Goal: Information Seeking & Learning: Check status

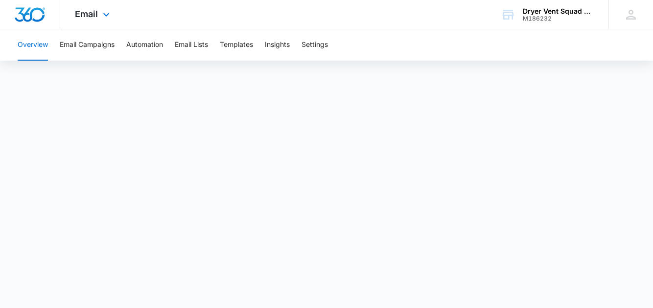
click at [71, 6] on div "Email Apps Reputation Websites Forms CRM Email Social Shop Payments POS Content…" at bounding box center [93, 14] width 67 height 29
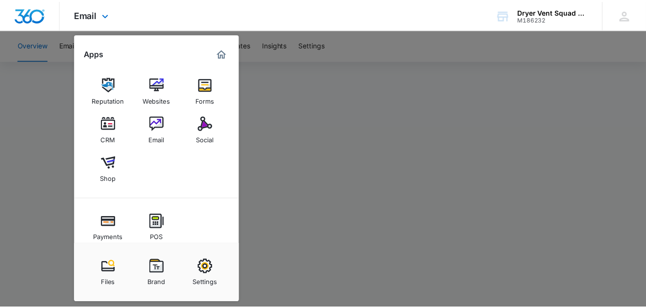
scroll to position [72, 0]
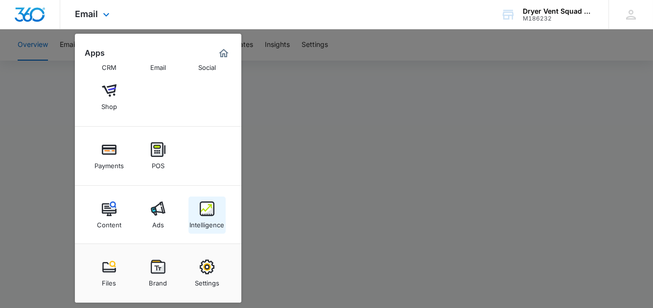
click at [202, 208] on img at bounding box center [207, 209] width 15 height 15
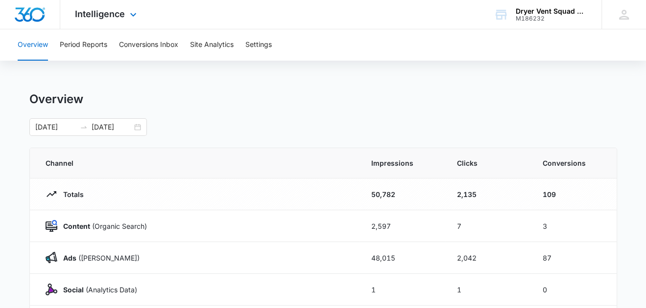
click at [202, 208] on td "Totals" at bounding box center [195, 195] width 330 height 32
click at [205, 47] on button "Site Analytics" at bounding box center [212, 44] width 44 height 31
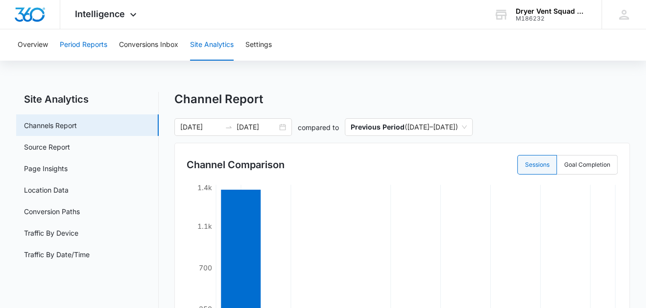
click at [87, 46] on button "Period Reports" at bounding box center [83, 44] width 47 height 31
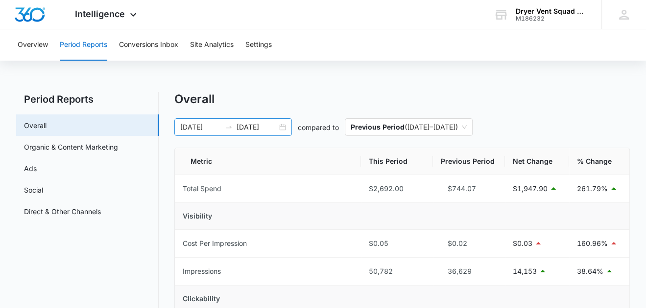
click at [282, 129] on div "[DATE] [DATE]" at bounding box center [233, 127] width 118 height 18
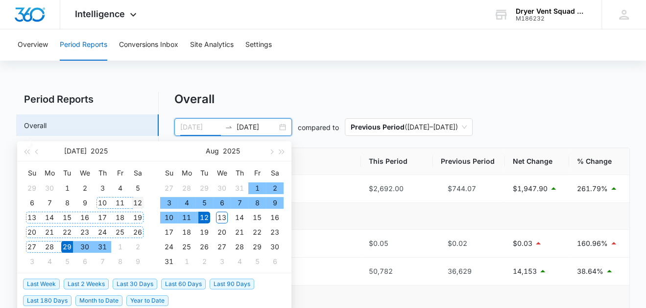
type input "[DATE]"
click at [137, 202] on div "12" at bounding box center [138, 203] width 12 height 12
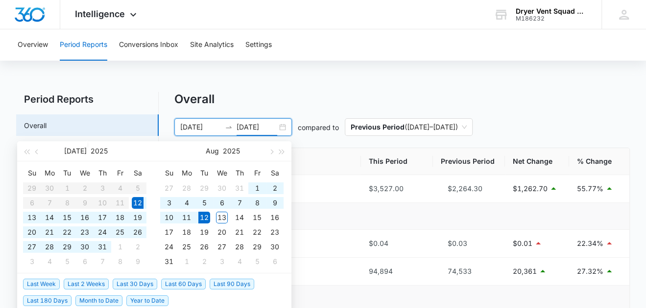
type input "[DATE]"
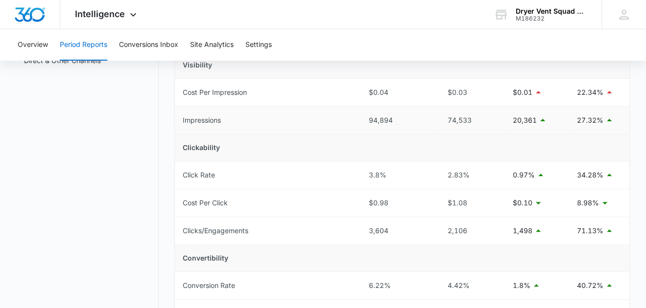
scroll to position [195, 0]
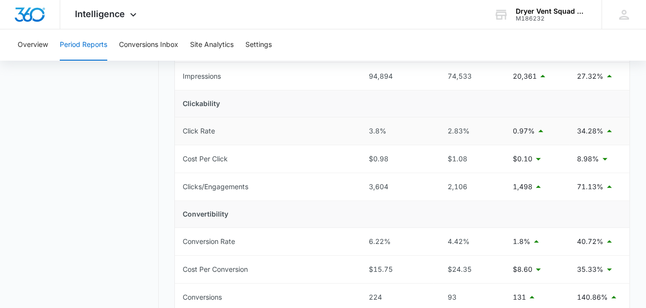
click at [378, 131] on div "3.8%" at bounding box center [397, 131] width 56 height 11
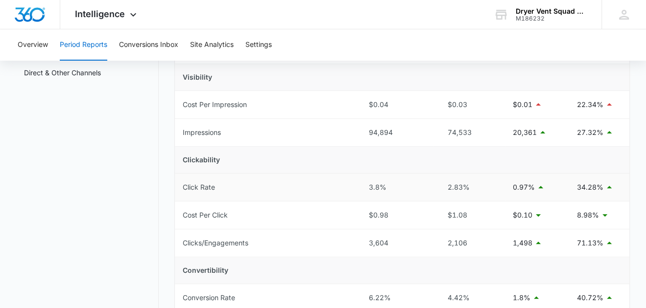
scroll to position [48, 0]
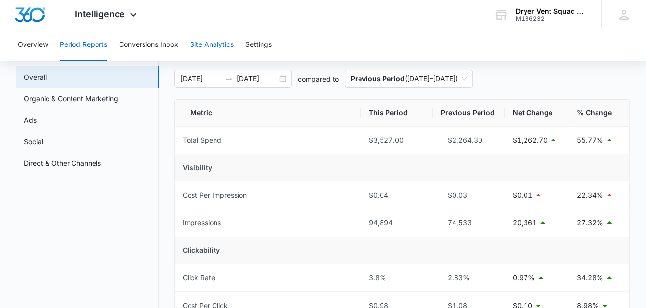
click at [215, 44] on button "Site Analytics" at bounding box center [212, 44] width 44 height 31
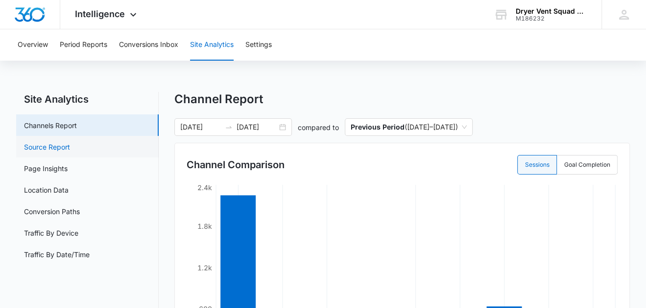
click at [41, 142] on link "Source Report" at bounding box center [47, 147] width 46 height 10
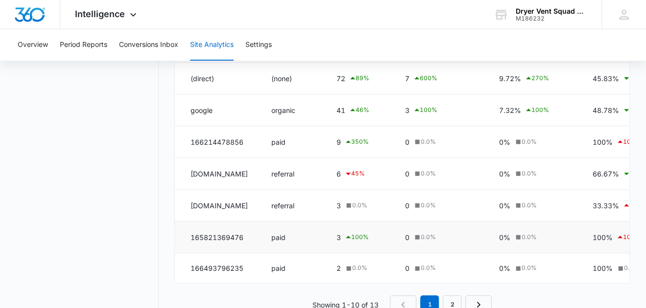
scroll to position [279, 0]
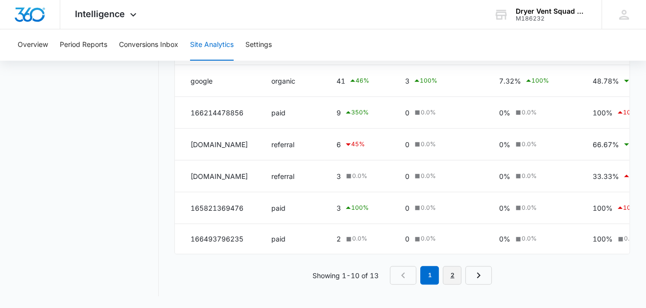
click at [450, 274] on link "2" at bounding box center [452, 275] width 19 height 19
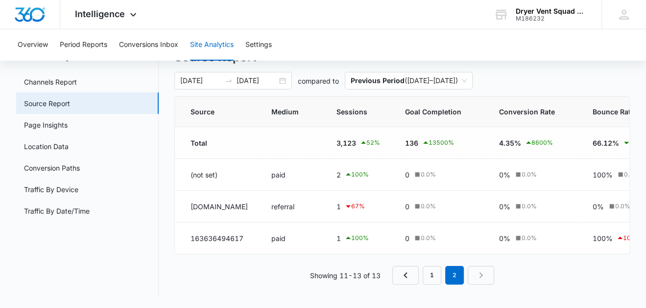
scroll to position [50, 0]
click at [432, 281] on link "1" at bounding box center [432, 275] width 19 height 19
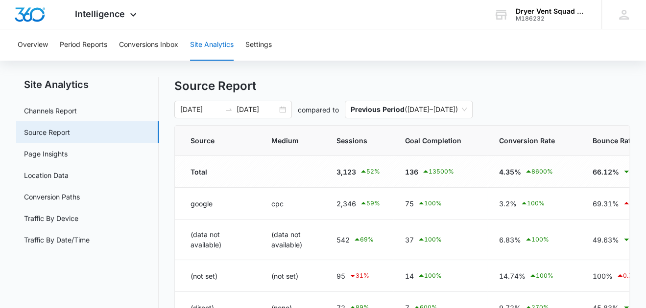
scroll to position [0, 0]
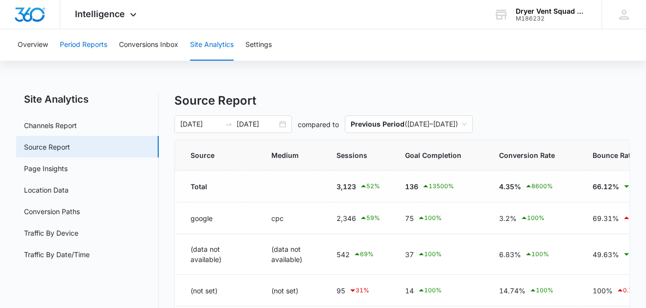
click at [80, 46] on button "Period Reports" at bounding box center [83, 44] width 47 height 31
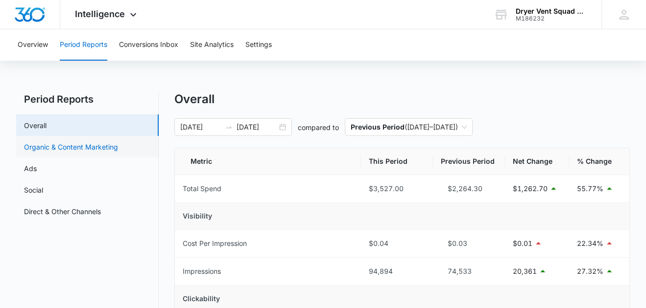
click at [50, 151] on link "Organic & Content Marketing" at bounding box center [71, 147] width 94 height 10
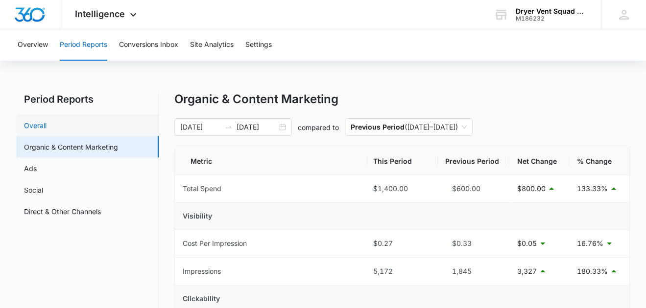
click at [35, 126] on link "Overall" at bounding box center [35, 125] width 23 height 10
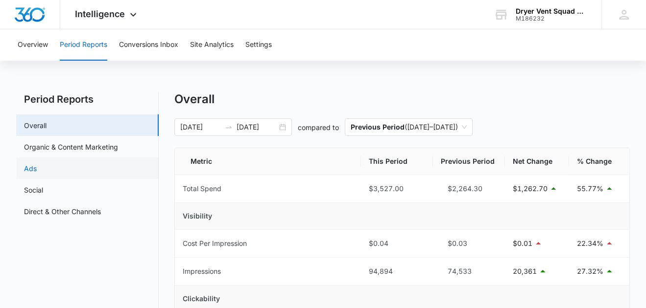
click at [30, 167] on link "Ads" at bounding box center [30, 169] width 13 height 10
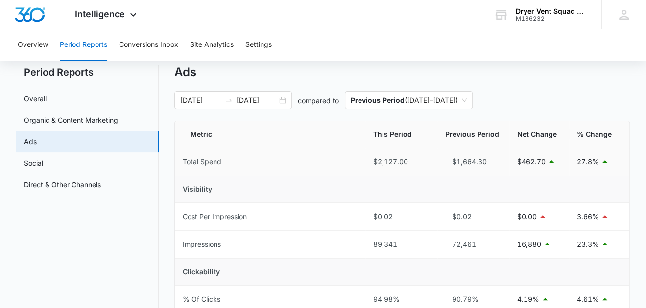
scroll to position [48, 0]
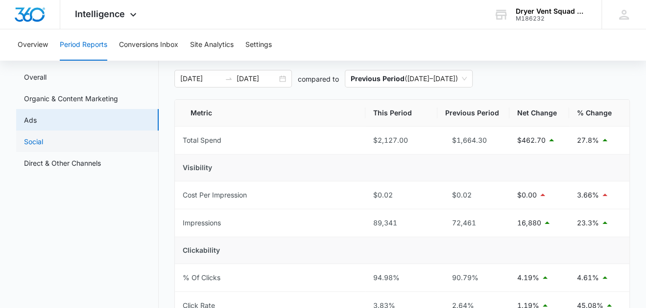
click at [33, 138] on link "Social" at bounding box center [33, 142] width 19 height 10
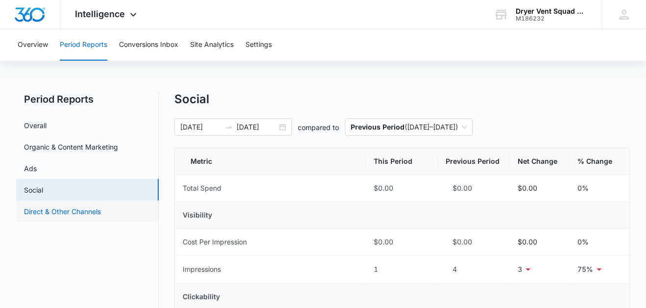
click at [55, 212] on link "Direct & Other Channels" at bounding box center [62, 212] width 77 height 10
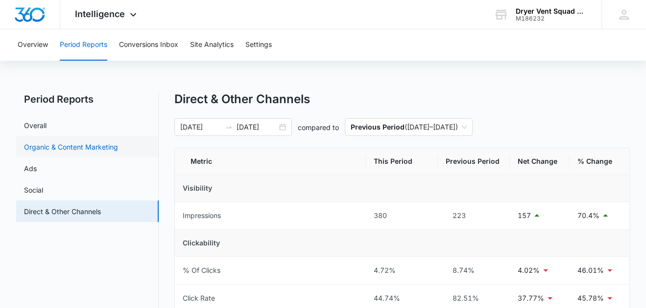
click at [42, 142] on link "Organic & Content Marketing" at bounding box center [71, 147] width 94 height 10
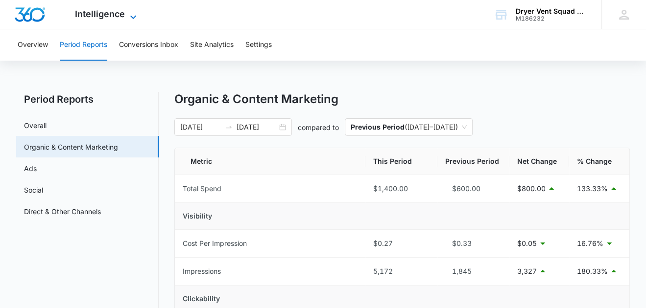
click at [119, 18] on span "Intelligence" at bounding box center [100, 14] width 50 height 10
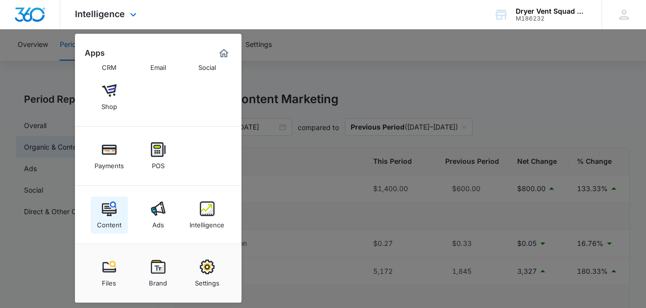
click at [102, 213] on img at bounding box center [109, 209] width 15 height 15
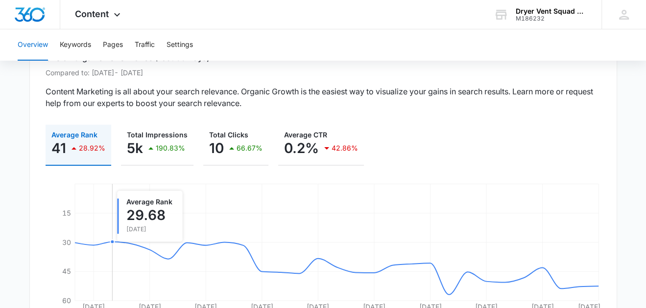
scroll to position [48, 0]
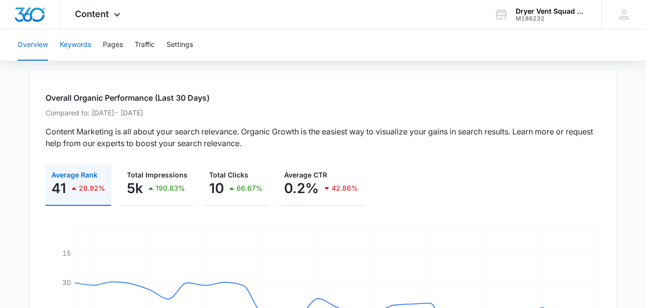
click at [78, 48] on button "Keywords" at bounding box center [75, 44] width 31 height 31
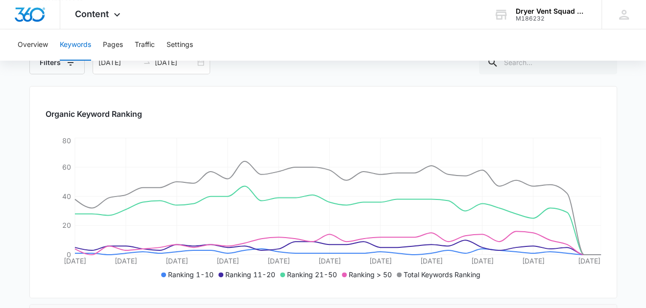
scroll to position [97, 0]
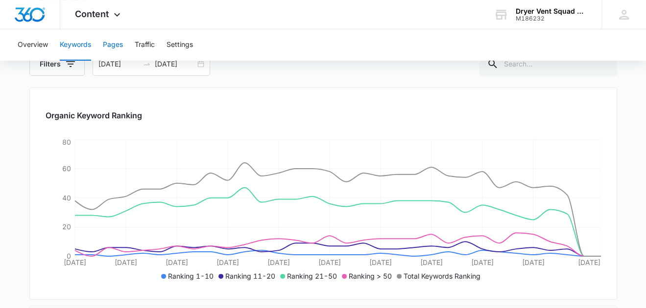
click at [116, 47] on button "Pages" at bounding box center [113, 44] width 20 height 31
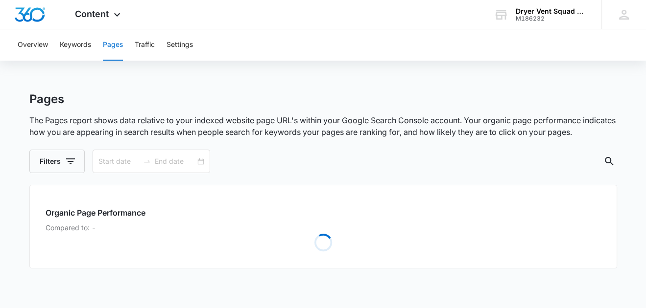
type input "[DATE]"
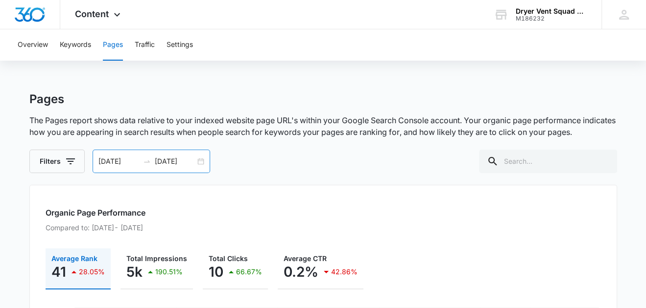
click at [198, 163] on div "[DATE] [DATE]" at bounding box center [152, 162] width 118 height 24
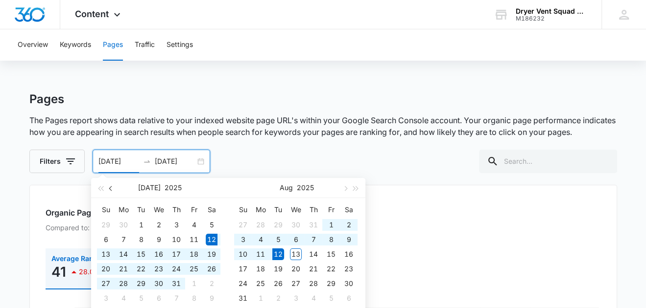
click at [112, 188] on span "button" at bounding box center [111, 188] width 5 height 5
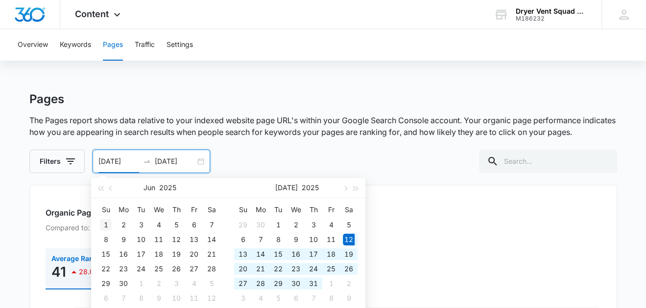
type input "[DATE]"
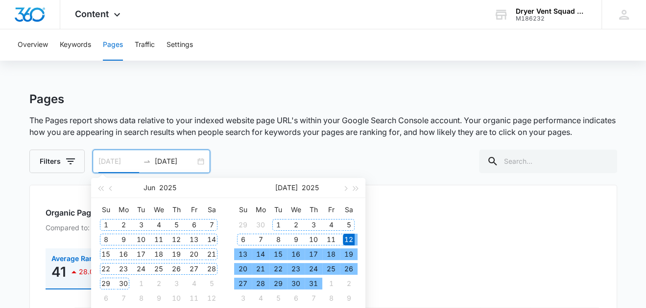
click at [108, 223] on div "1" at bounding box center [106, 225] width 12 height 12
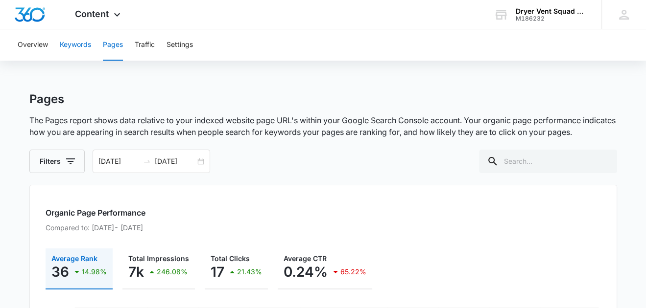
click at [78, 47] on button "Keywords" at bounding box center [75, 44] width 31 height 31
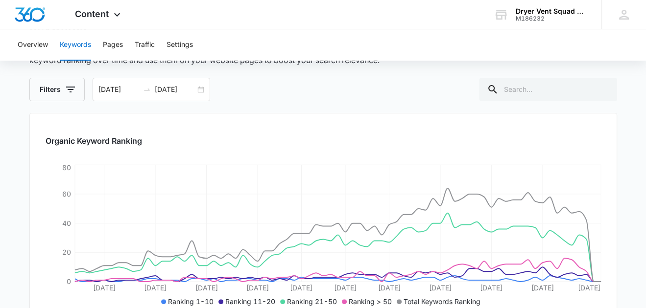
scroll to position [48, 0]
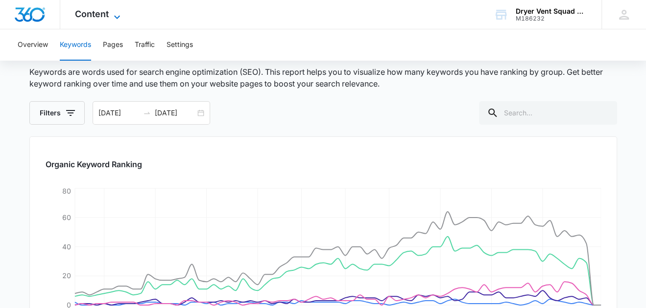
click at [97, 12] on span "Content" at bounding box center [92, 14] width 34 height 10
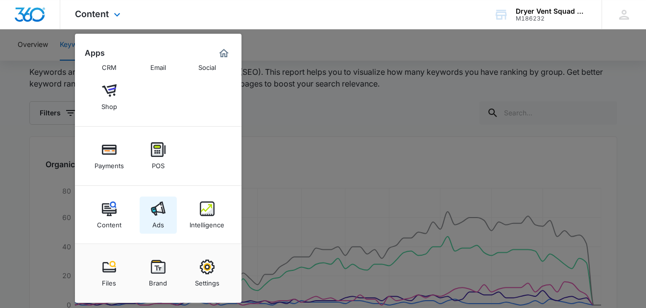
click at [154, 213] on img at bounding box center [158, 209] width 15 height 15
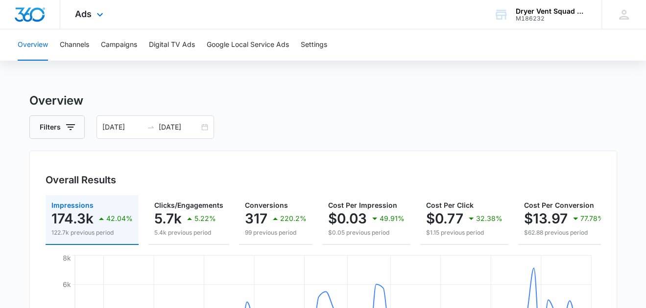
click at [86, 4] on div "Ads Apps Reputation Websites Forms CRM Email Social Shop Payments POS Content A…" at bounding box center [90, 14] width 60 height 29
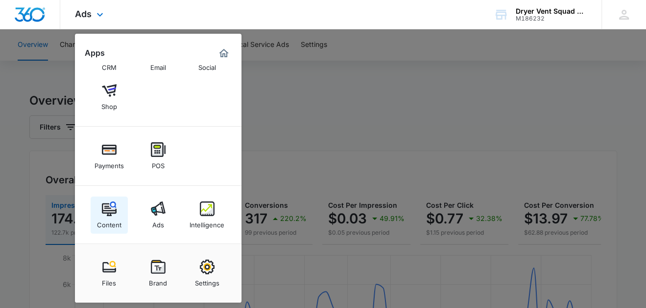
click at [113, 215] on img at bounding box center [109, 209] width 15 height 15
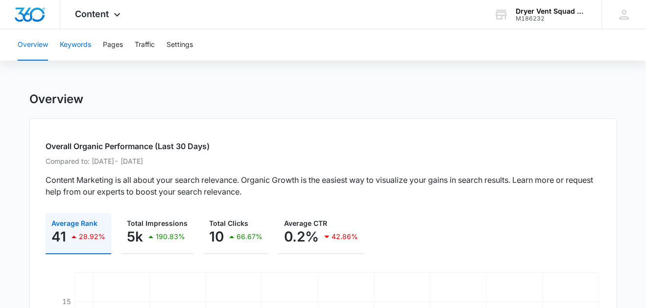
click at [73, 47] on button "Keywords" at bounding box center [75, 44] width 31 height 31
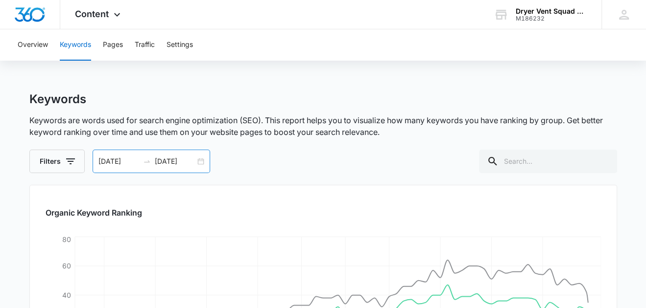
click at [118, 166] on input "[DATE]" at bounding box center [118, 161] width 41 height 11
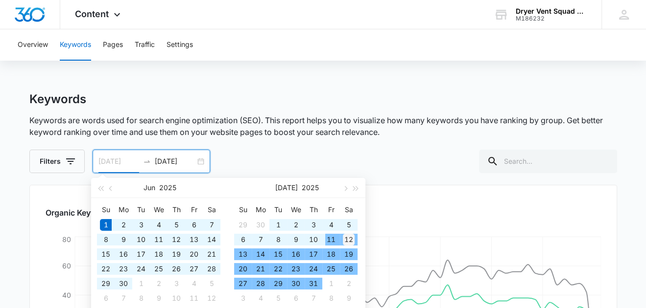
type input "[DATE]"
click at [346, 240] on div "12" at bounding box center [349, 240] width 12 height 12
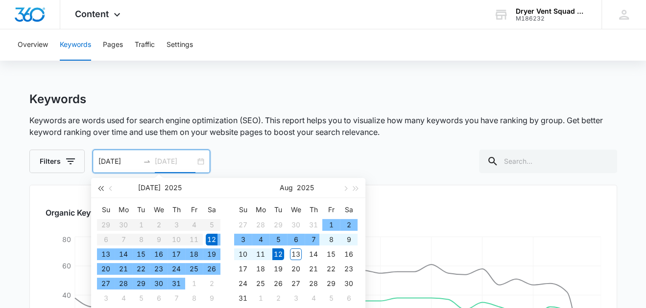
type input "[DATE]"
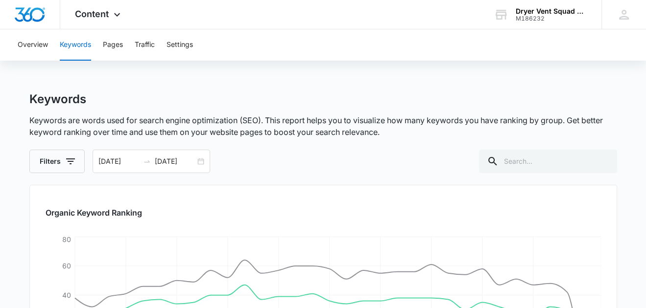
click at [44, 47] on button "Overview" at bounding box center [33, 44] width 30 height 31
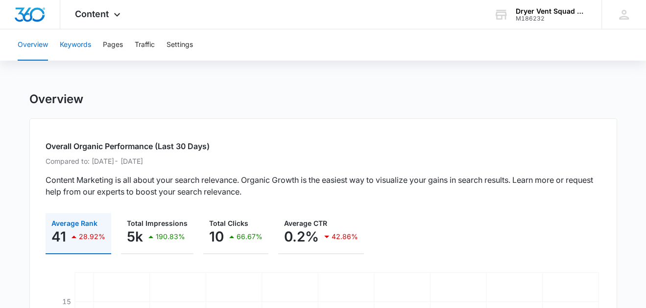
click at [75, 46] on button "Keywords" at bounding box center [75, 44] width 31 height 31
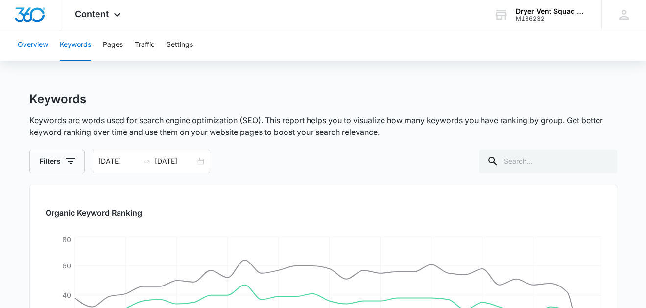
click at [34, 47] on button "Overview" at bounding box center [33, 44] width 30 height 31
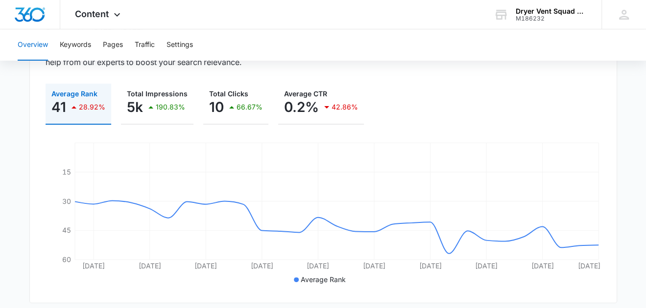
scroll to position [48, 0]
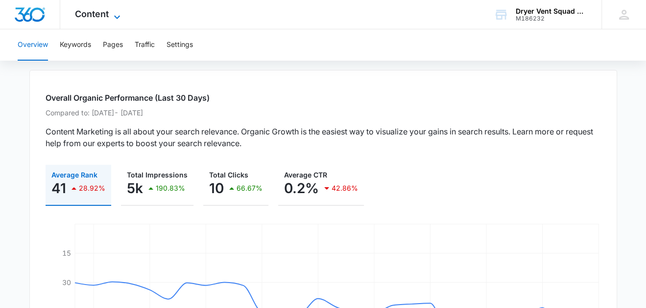
click at [98, 13] on span "Content" at bounding box center [92, 14] width 34 height 10
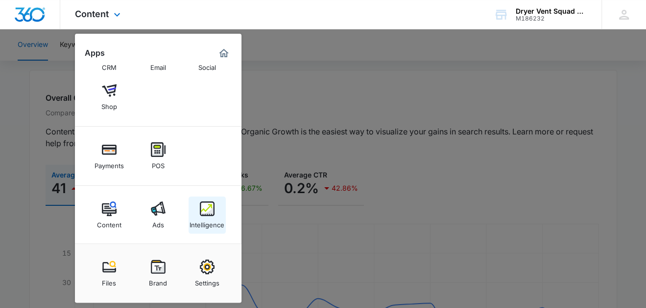
click at [204, 208] on img at bounding box center [207, 209] width 15 height 15
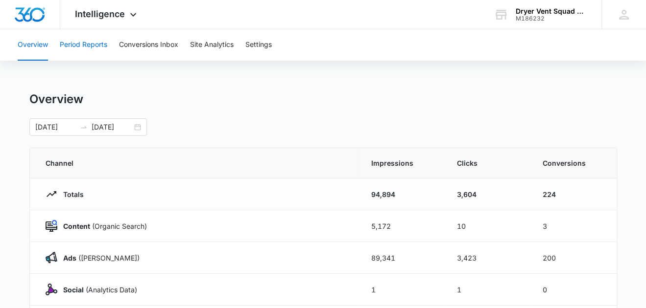
click at [84, 47] on button "Period Reports" at bounding box center [83, 44] width 47 height 31
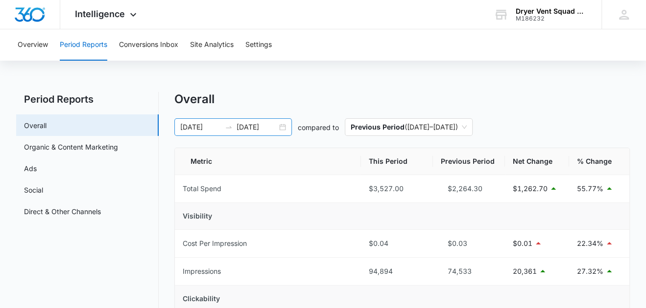
click at [208, 129] on input "[DATE]" at bounding box center [200, 127] width 41 height 11
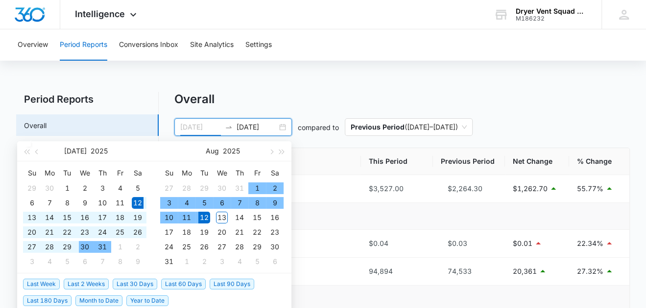
click at [82, 243] on div "30" at bounding box center [85, 247] width 12 height 12
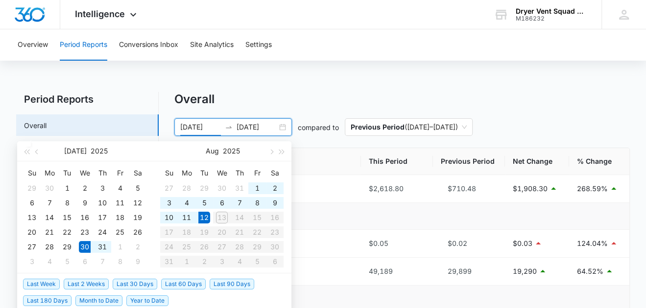
click at [187, 130] on input "[DATE]" at bounding box center [200, 127] width 41 height 11
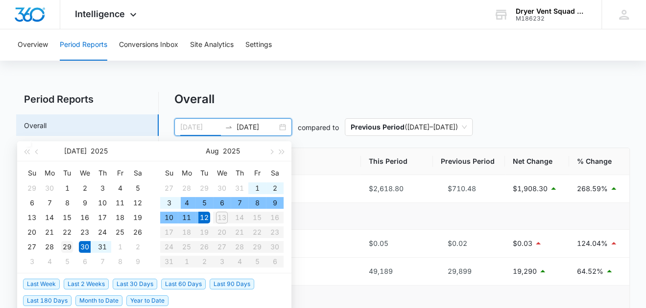
type input "[DATE]"
click at [67, 246] on div "29" at bounding box center [67, 247] width 12 height 12
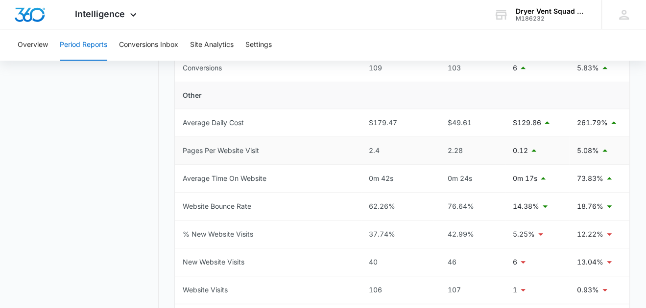
scroll to position [440, 0]
